Goal: Register for event/course

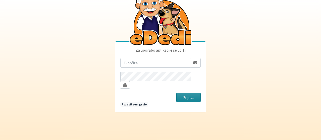
type input "astanovnik@gmail.com"
click at [189, 93] on button "Prijava" at bounding box center [188, 98] width 24 height 10
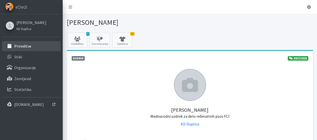
click at [29, 45] on p "Prireditve" at bounding box center [22, 46] width 17 height 5
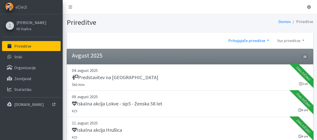
click at [238, 39] on link "Prihajajoče prireditve" at bounding box center [248, 41] width 49 height 10
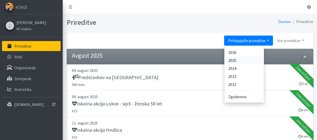
click at [236, 60] on link "2025" at bounding box center [244, 60] width 40 height 8
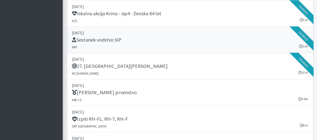
scroll to position [6092, 0]
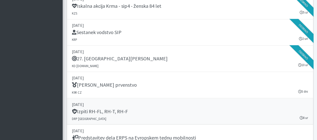
click at [114, 108] on h5 "Izpiti RH-FL, RH-T, RH-F" at bounding box center [100, 111] width 56 height 6
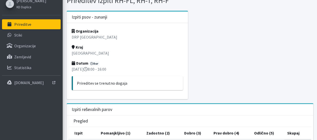
scroll to position [7, 0]
